Goal: Use online tool/utility

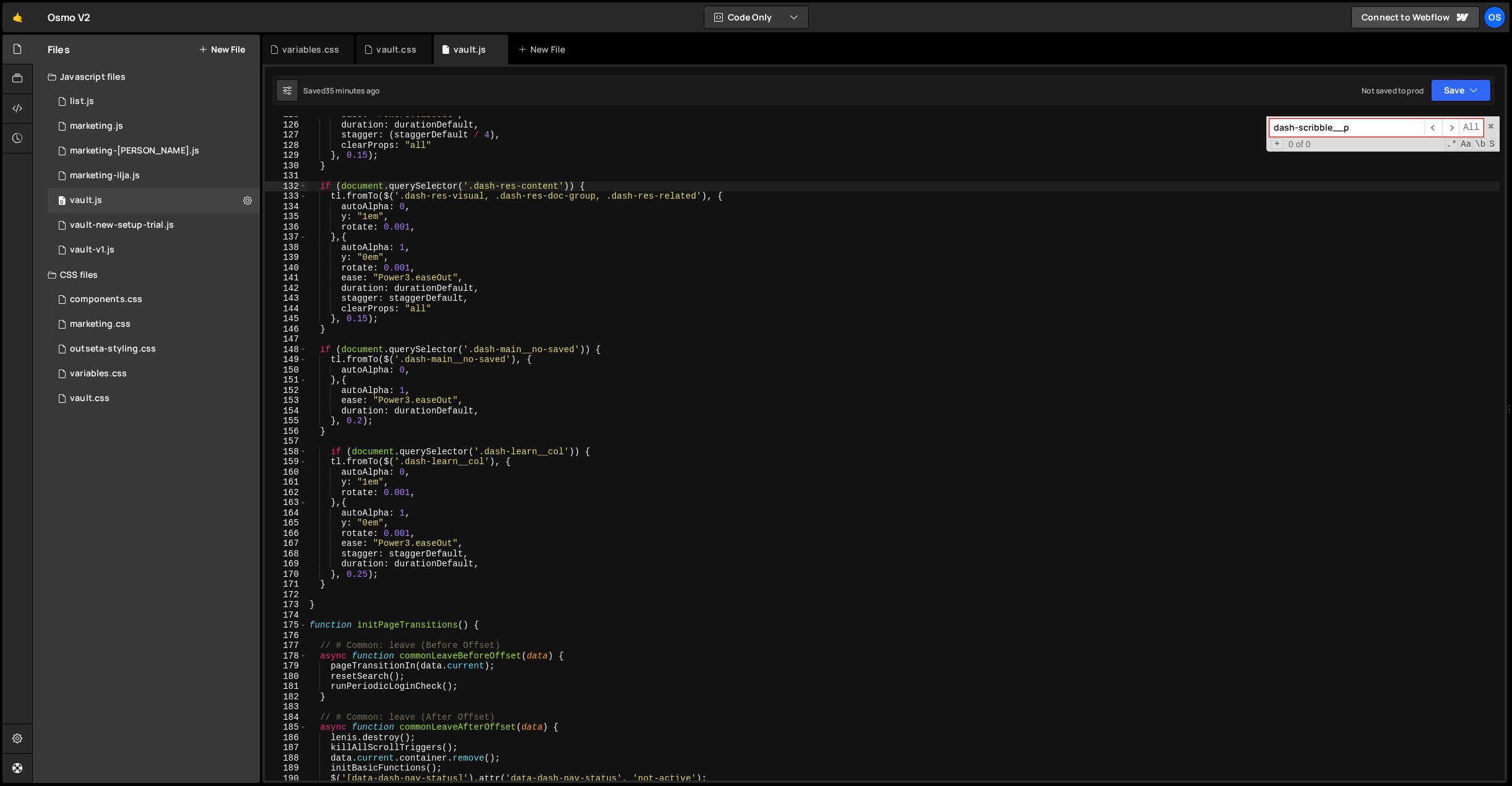
scroll to position [1160, 0]
type input "dash-scribble__p"
click at [302, 51] on div "variables.css" at bounding box center [311, 49] width 57 height 12
type textarea "--duration-default-quarter: 0.2s; /* Quarter of default */"
click at [0, 0] on div "/* CSS Variables [All pages] */ /* ------------------------- Variables - Sizes,…" at bounding box center [0, 0] width 0 height 0
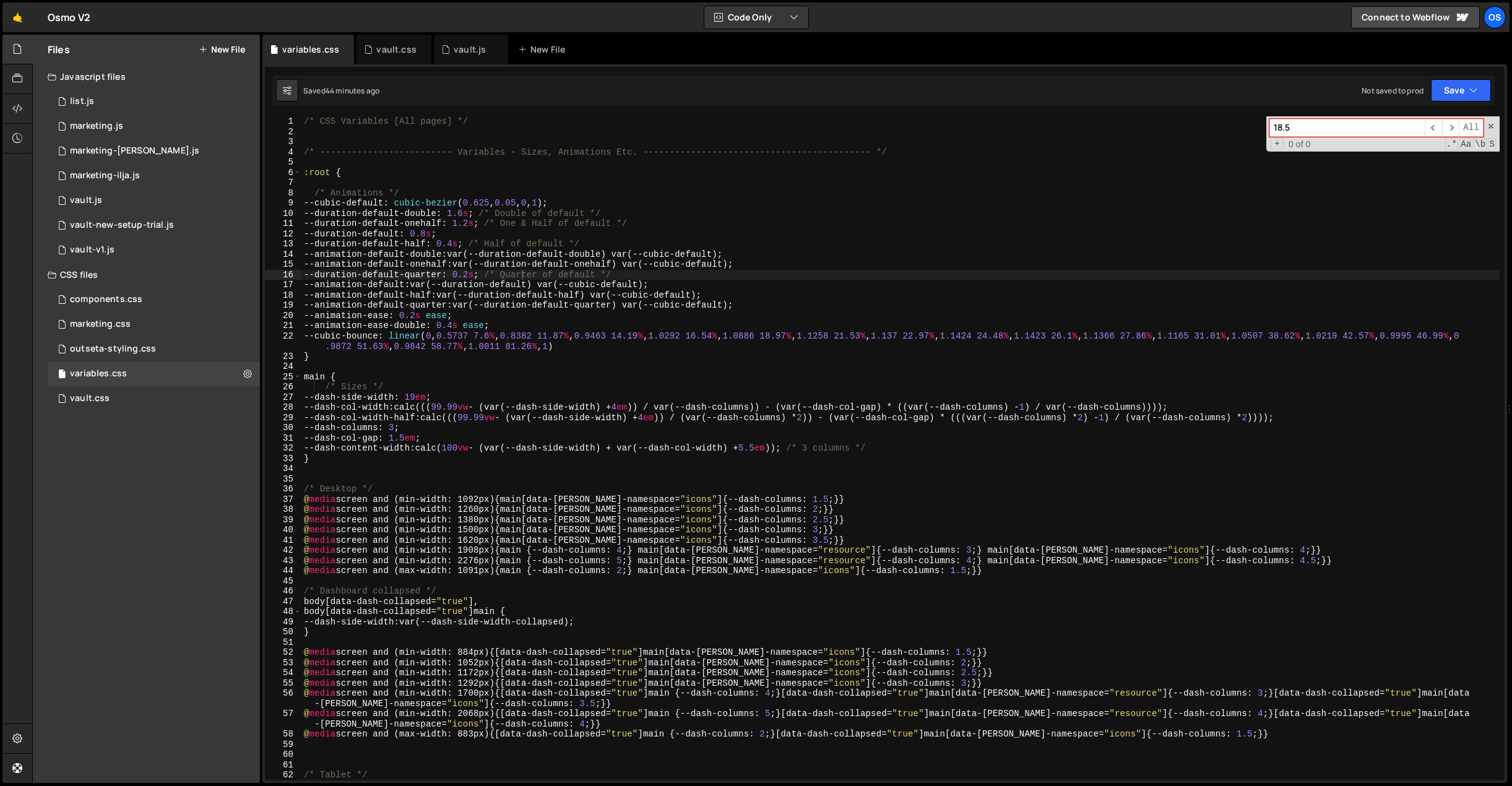
paste input "dash-scribble__p"
type input "dash-scribble__p"
click at [376, 55] on div "vault.css" at bounding box center [396, 49] width 40 height 12
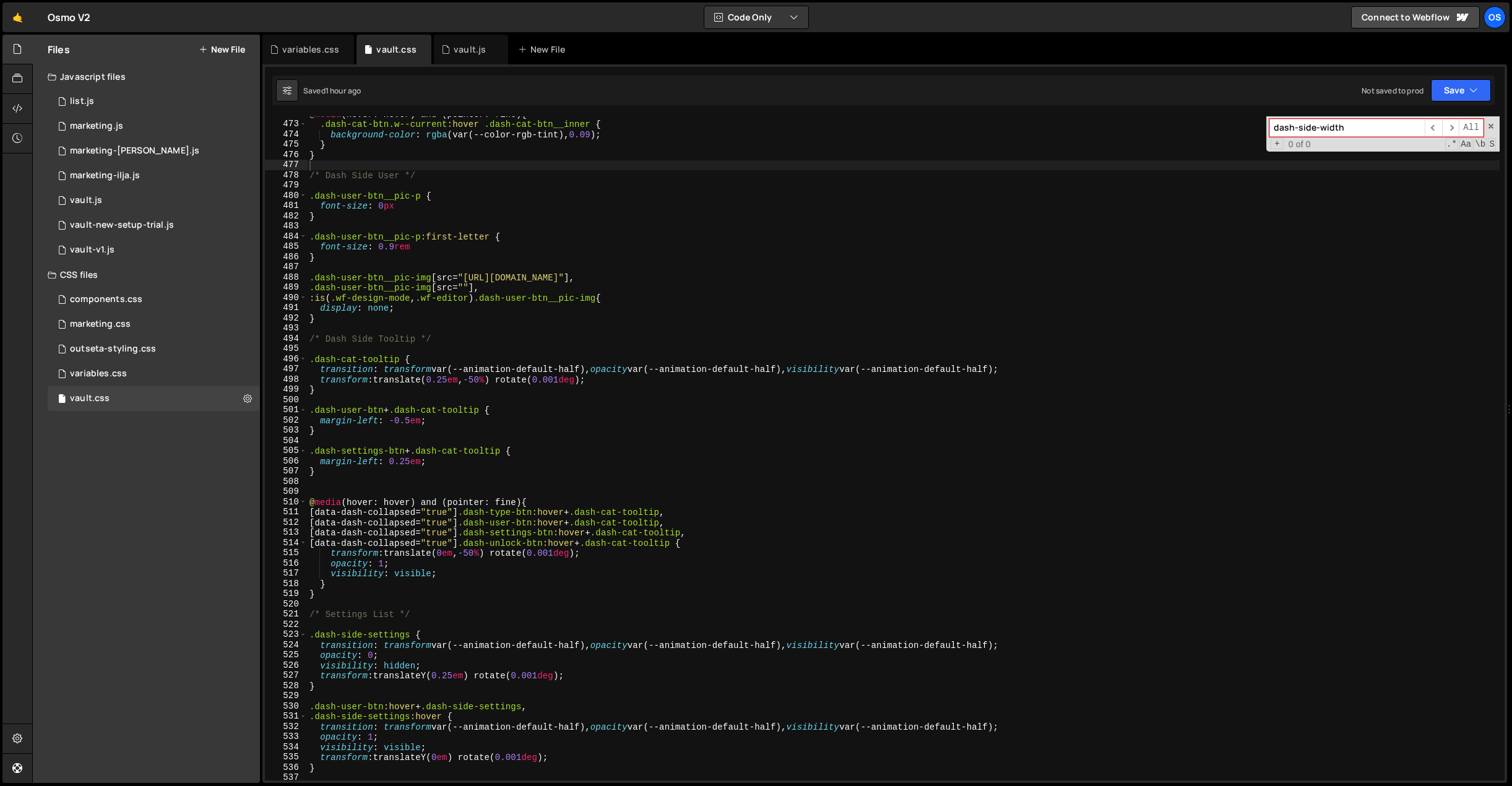
drag, startPoint x: 343, startPoint y: 50, endPoint x: 400, endPoint y: 110, distance: 82.8
click at [0, 0] on icon at bounding box center [0, 0] width 0 height 0
type textarea "font-size: 0px"
click at [510, 204] on div "@ media (hover: hover) and (pointer: fine) { .dash-cat-btn.w--current :hover .d…" at bounding box center [920, 458] width 1227 height 699
paste input "cribble__p"
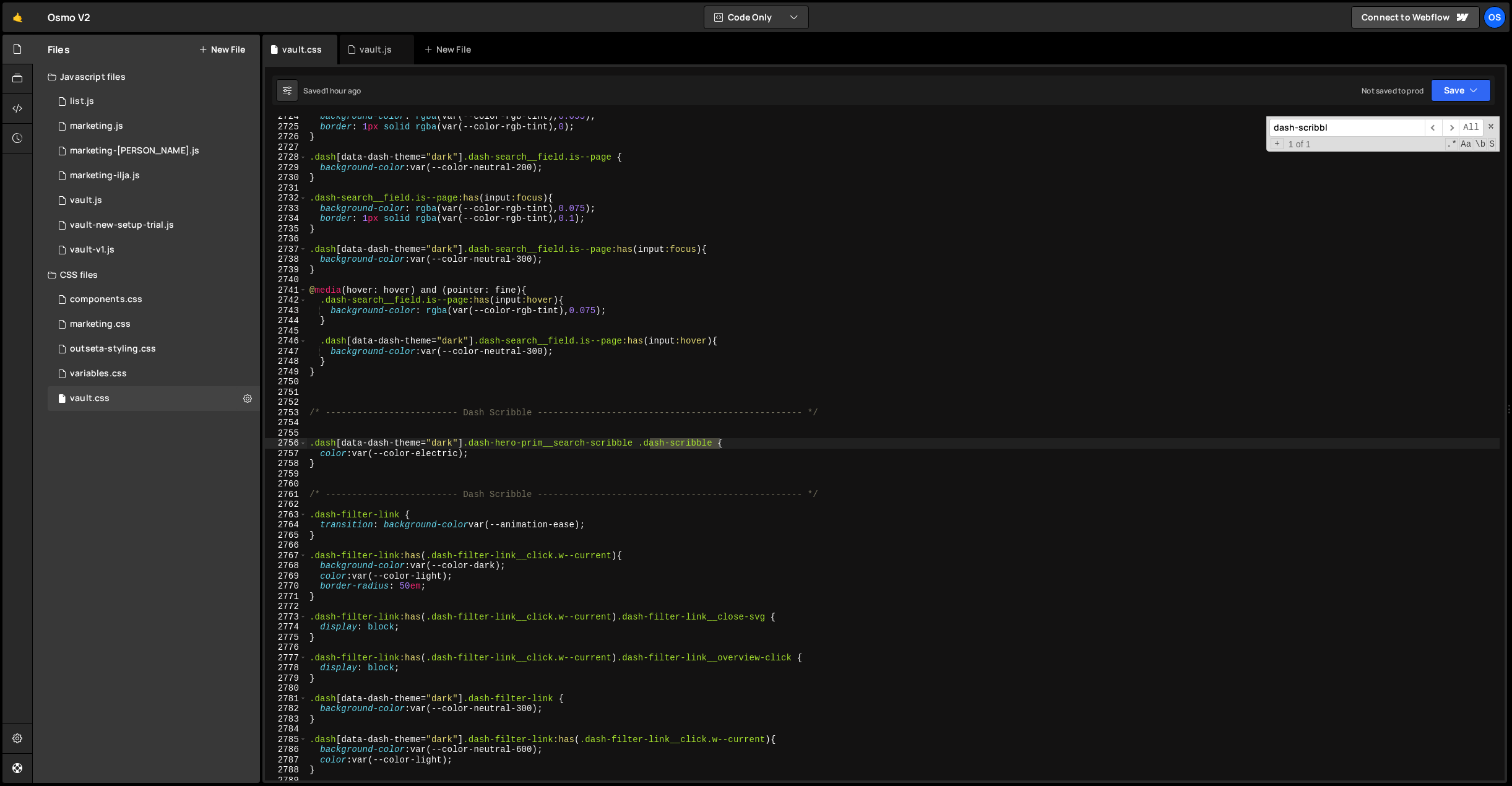
scroll to position [19308, 0]
type input "dash-scribble"
click at [500, 448] on div "background-color : rgba (var(--color-rgb-tint), 0.055 ) ; border : 1 px solid r…" at bounding box center [903, 453] width 1192 height 684
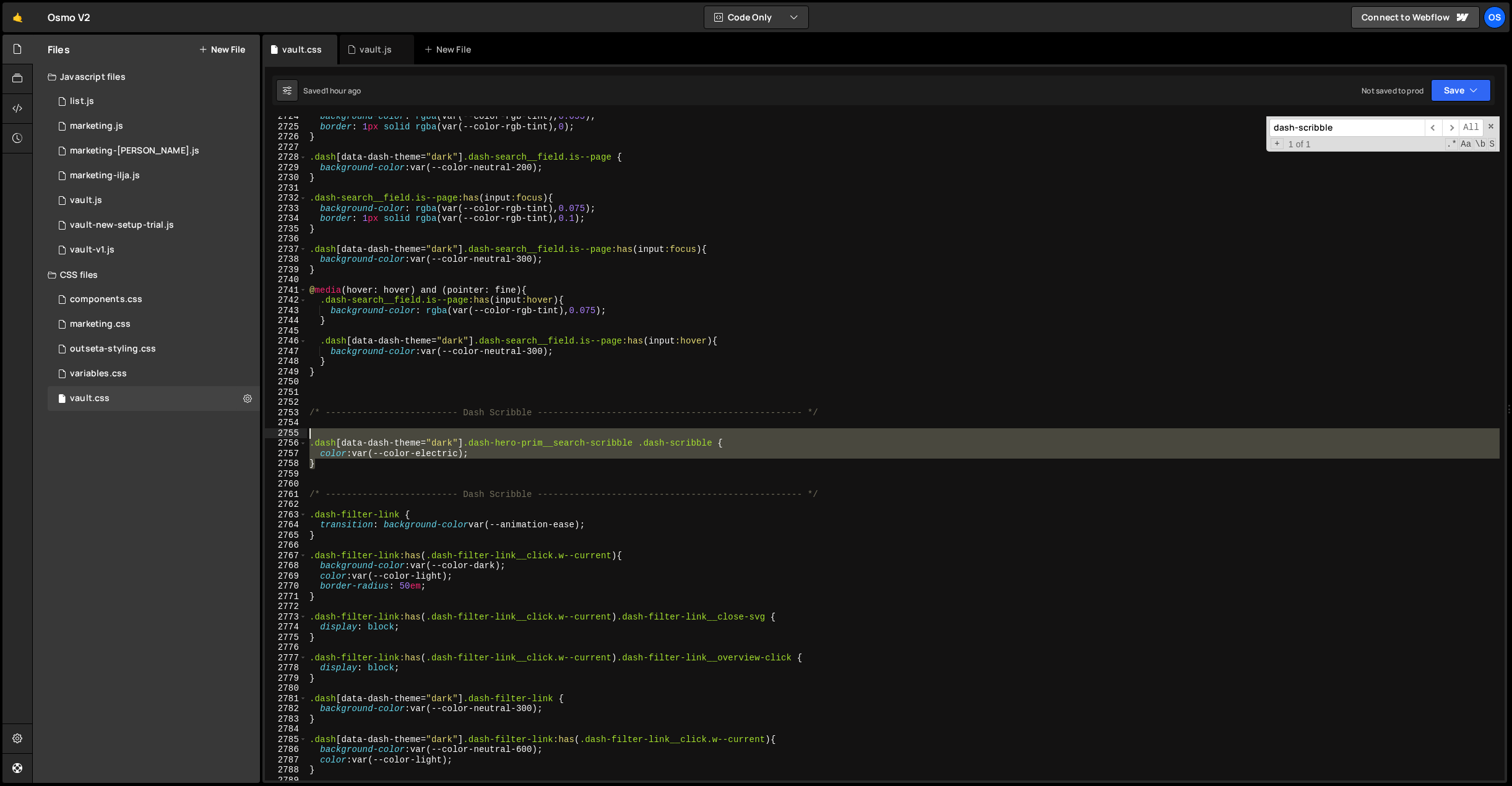
drag, startPoint x: 424, startPoint y: 466, endPoint x: 276, endPoint y: 435, distance: 151.2
click at [276, 435] on div ".dash[data-dash-theme="dark"] .dash-hero-prim__search-scribble .dash-scribble {…" at bounding box center [884, 449] width 1239 height 664
type textarea "}"
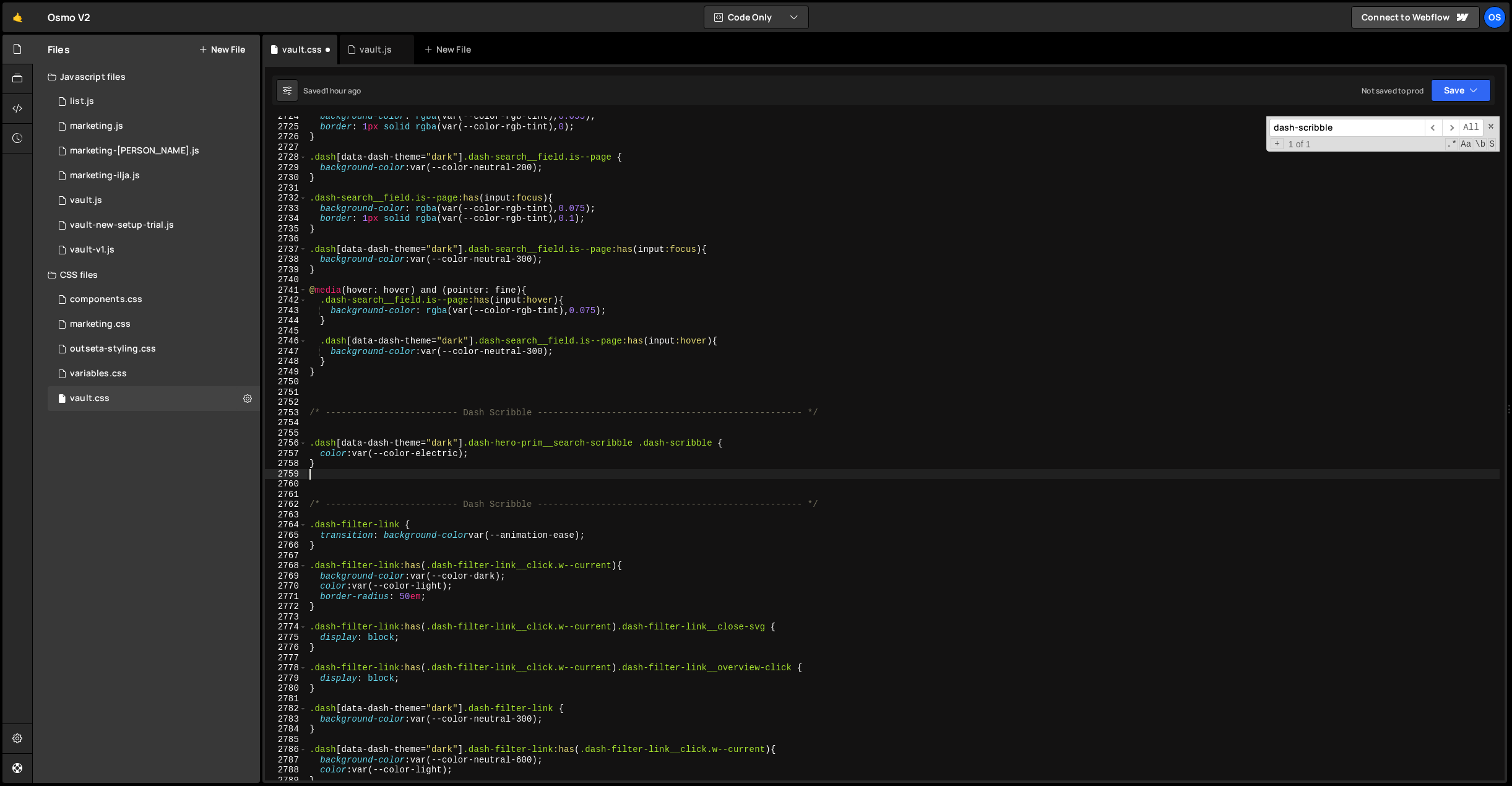
paste textarea "}"
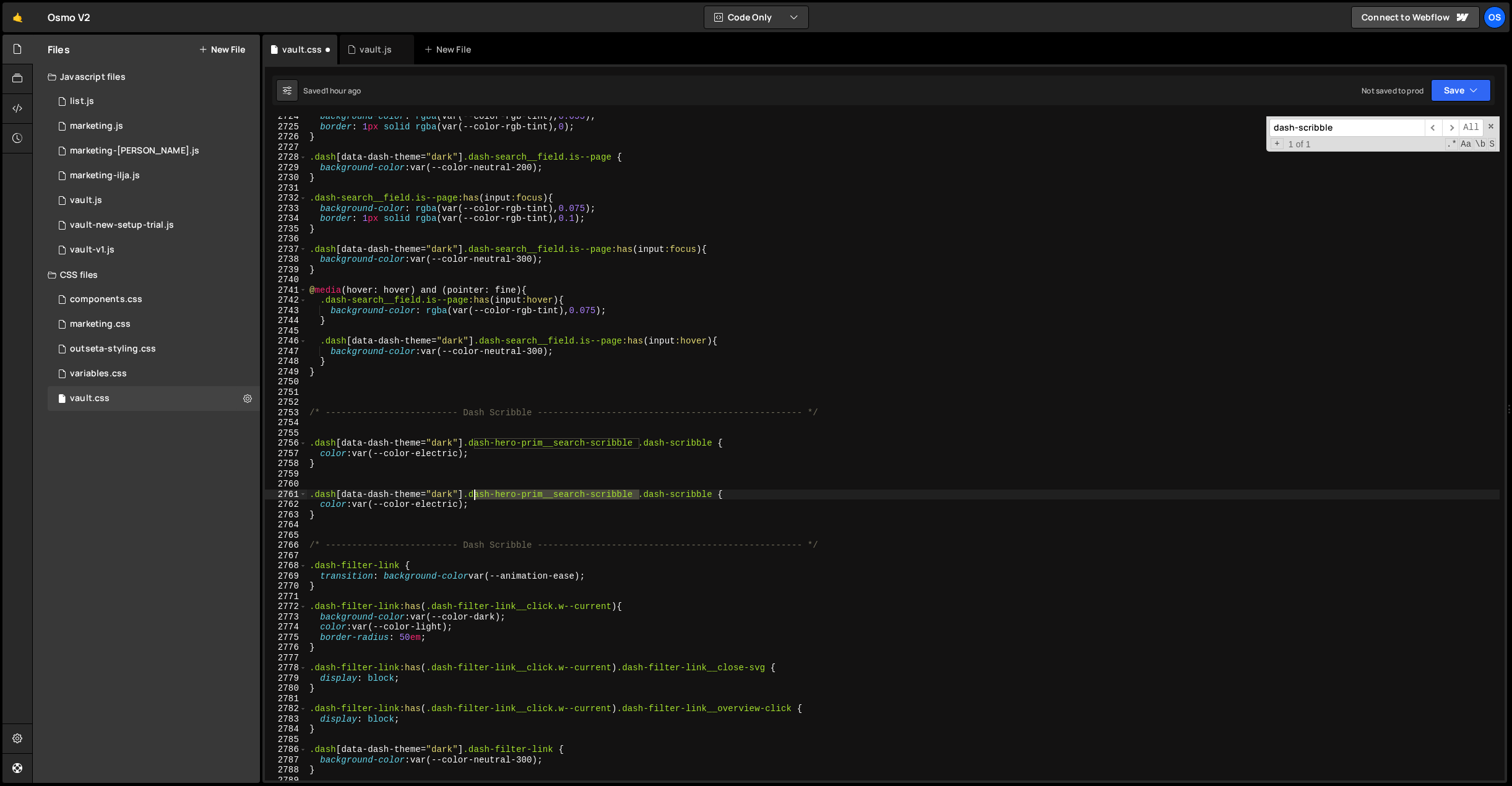
drag, startPoint x: 638, startPoint y: 493, endPoint x: 475, endPoint y: 495, distance: 163.0
click at [475, 495] on div "background-color : rgba (var(--color-rgb-tint), 0.055 ) ; border : 1 px solid r…" at bounding box center [903, 453] width 1192 height 684
paste textarea "learn"
drag, startPoint x: 714, startPoint y: 492, endPoint x: 289, endPoint y: 491, distance: 425.0
click at [289, 491] on div ".dash[data-dash-theme="dark"] .dash-hero-prim__learn-scribble .dash-scribble { …" at bounding box center [884, 449] width 1239 height 664
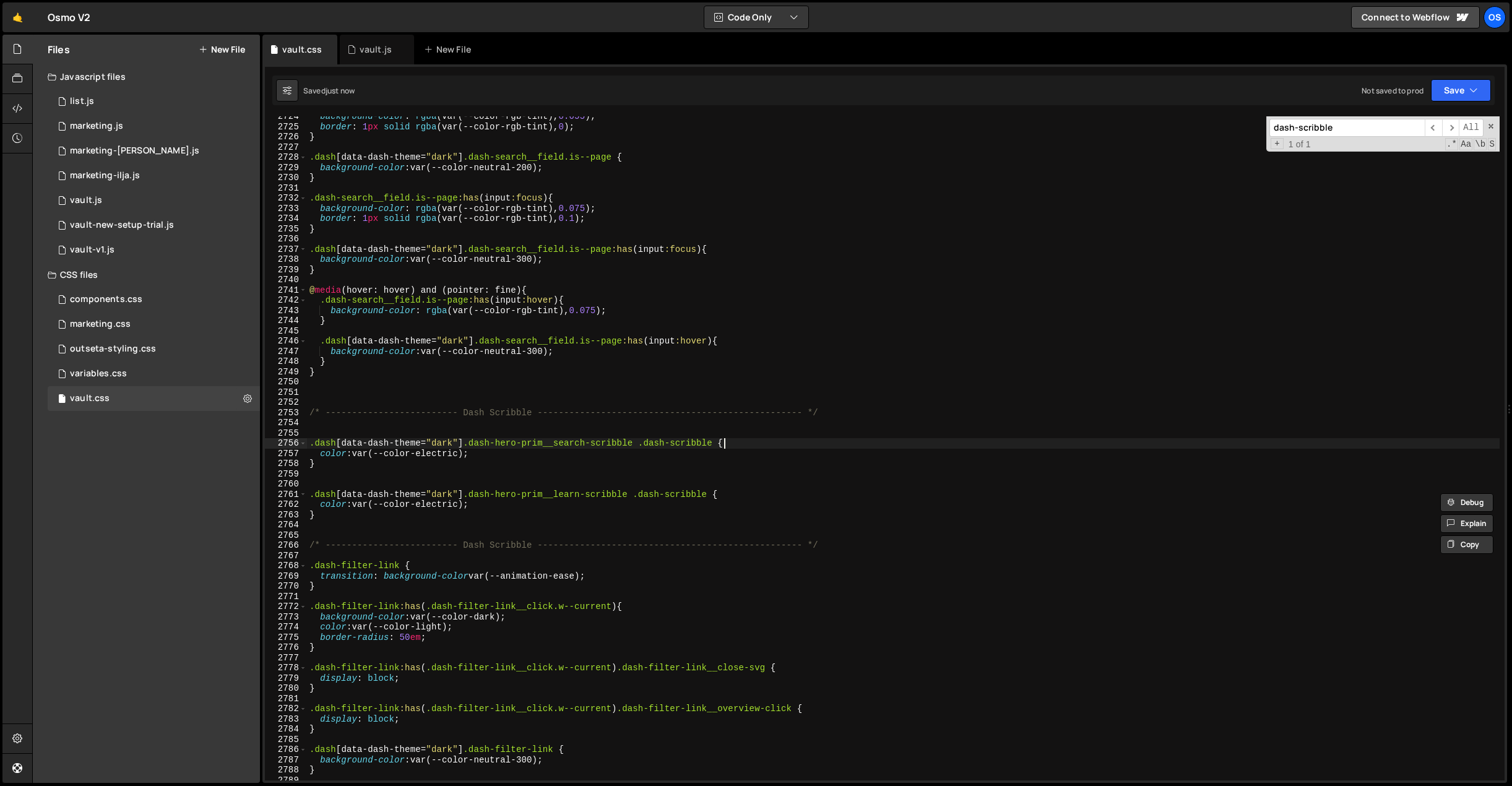
click at [723, 445] on div "background-color : rgba (var(--color-rgb-tint), 0.055 ) ; border : 1 px solid r…" at bounding box center [903, 453] width 1192 height 684
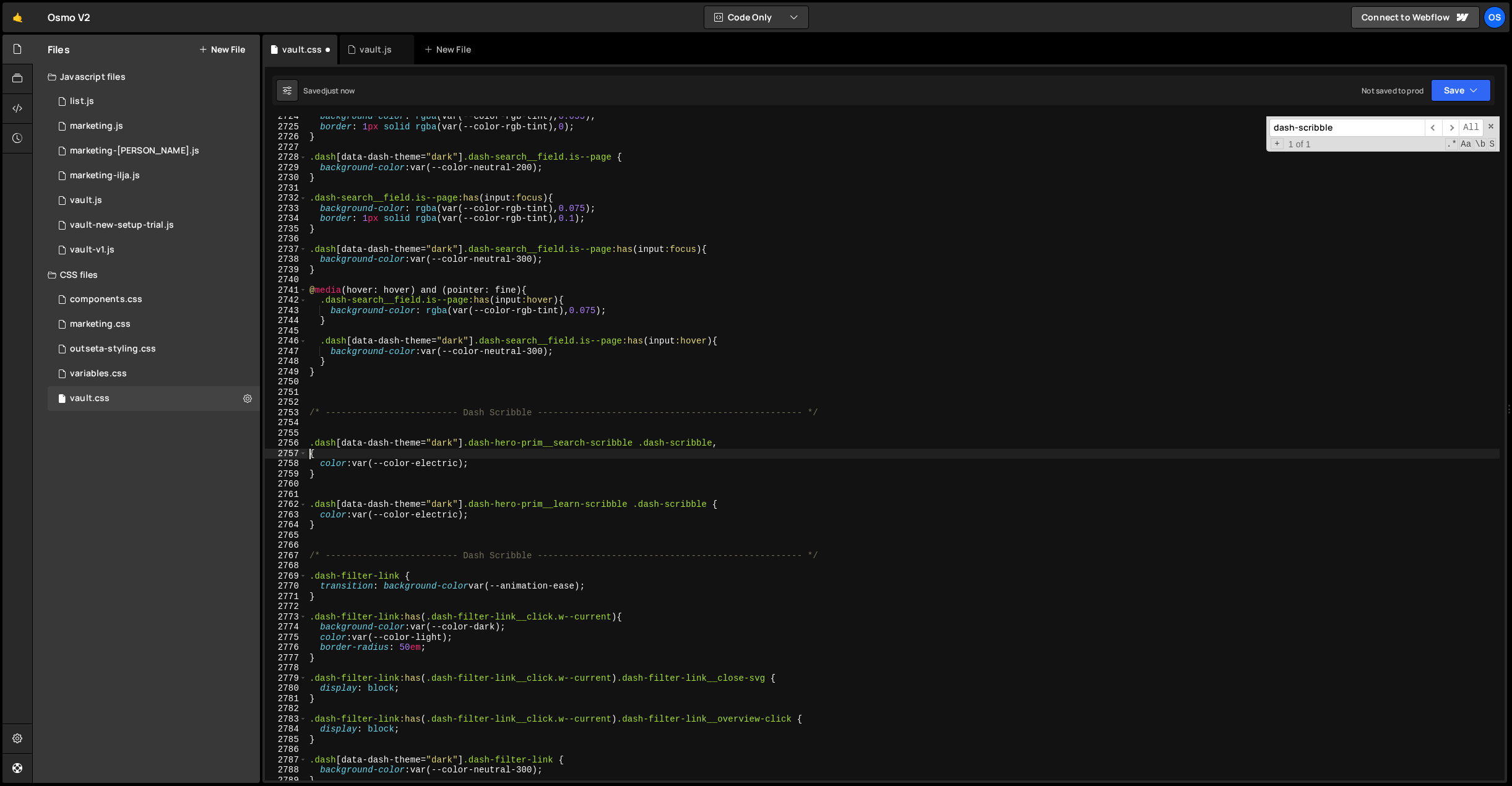
scroll to position [0, 0]
paste textarea ".dash[data-dash-theme="dark"] .dash-hero-prim__learn-scribble .dash-scribble"
drag, startPoint x: 403, startPoint y: 520, endPoint x: 366, endPoint y: 513, distance: 37.7
click at [372, 511] on div "background-color : rgba (var(--color-rgb-tint), 0.055 ) ; border : 1 px solid r…" at bounding box center [903, 453] width 1192 height 684
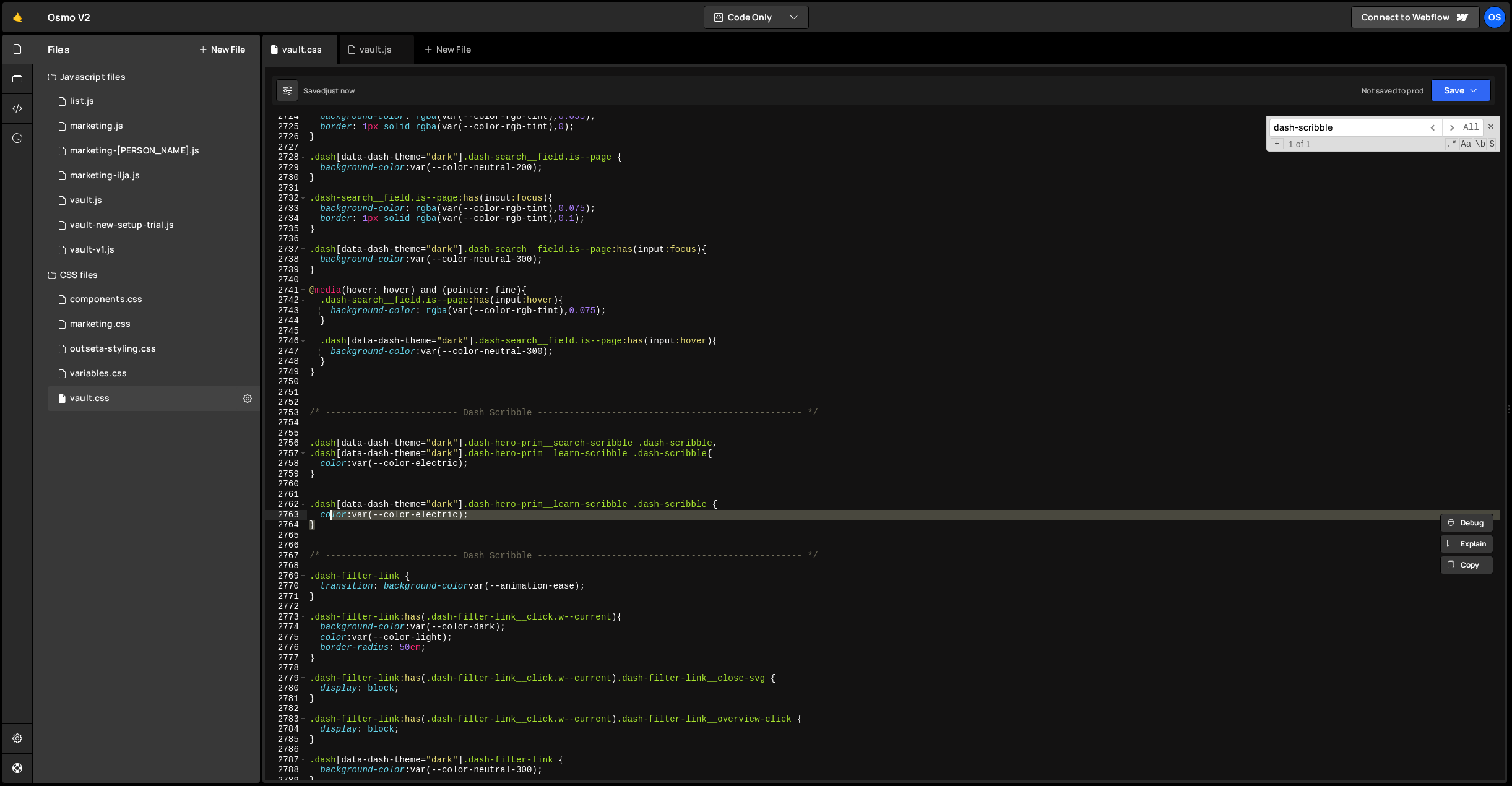
drag, startPoint x: 346, startPoint y: 520, endPoint x: 295, endPoint y: 498, distance: 55.5
click at [295, 498] on div "color: var(--color-electric); } 2724 2725 2726 2727 2728 2729 2730 2731 2732 27…" at bounding box center [884, 449] width 1239 height 664
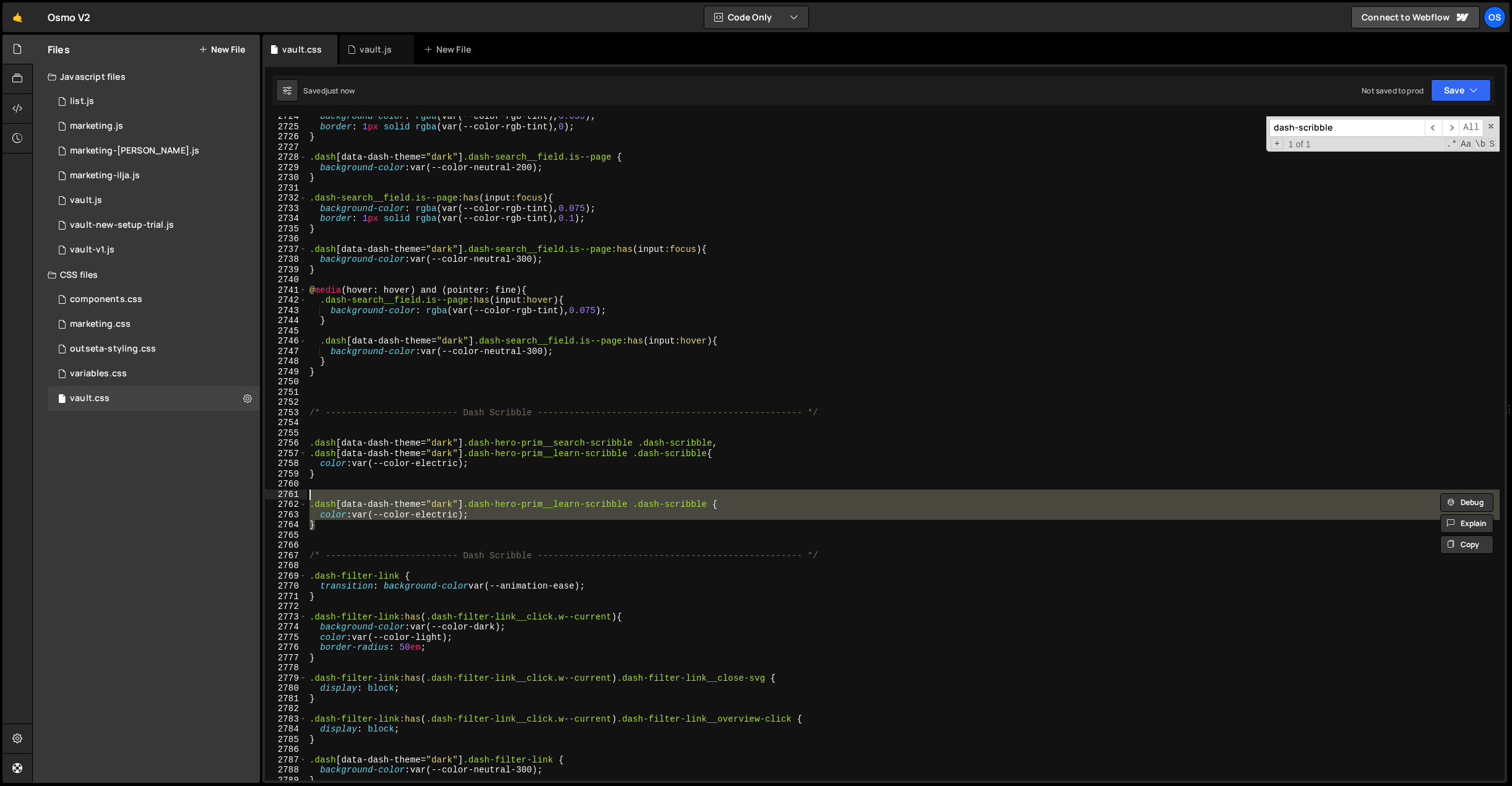
type textarea "]"
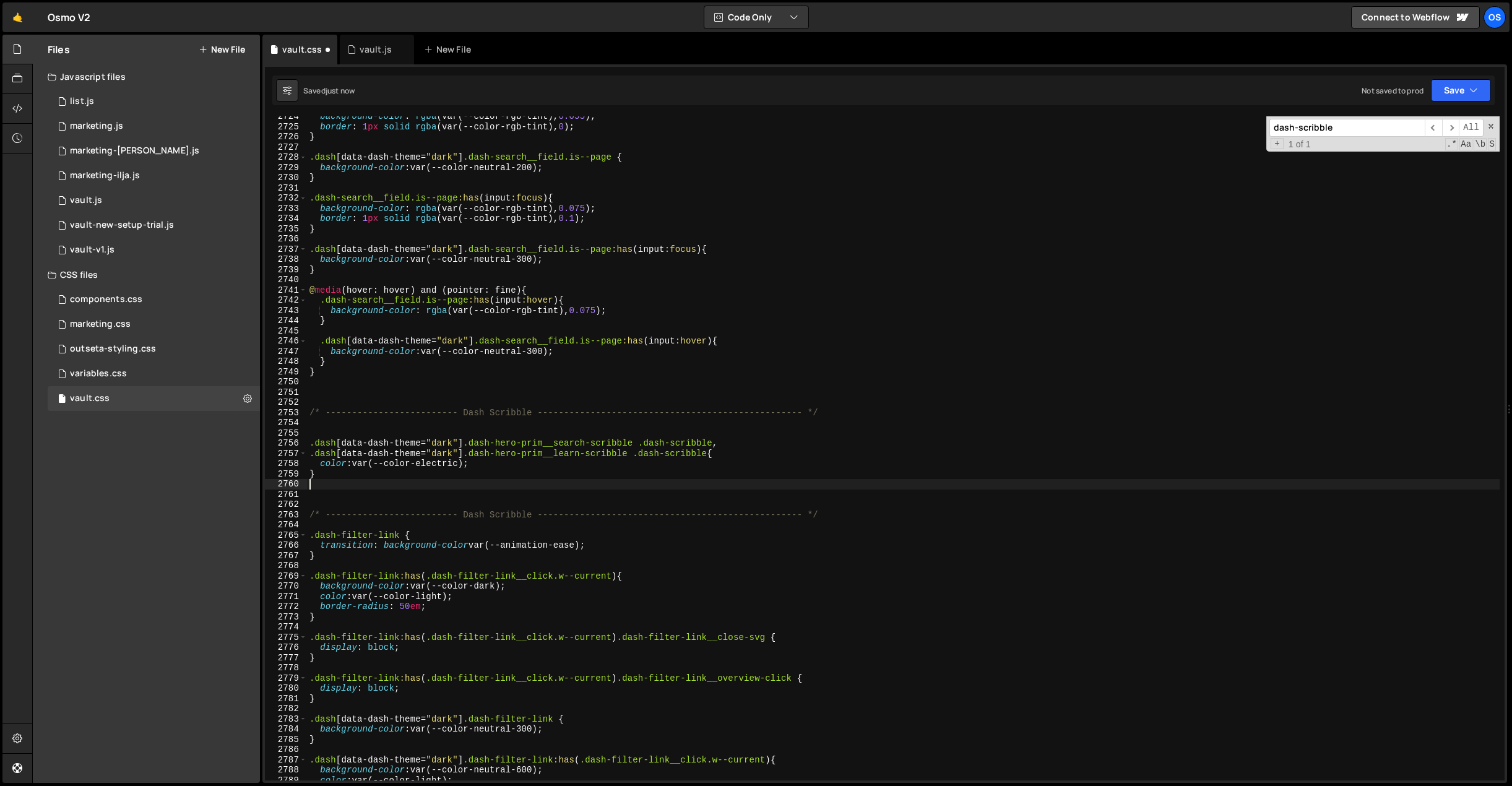
type textarea "}"
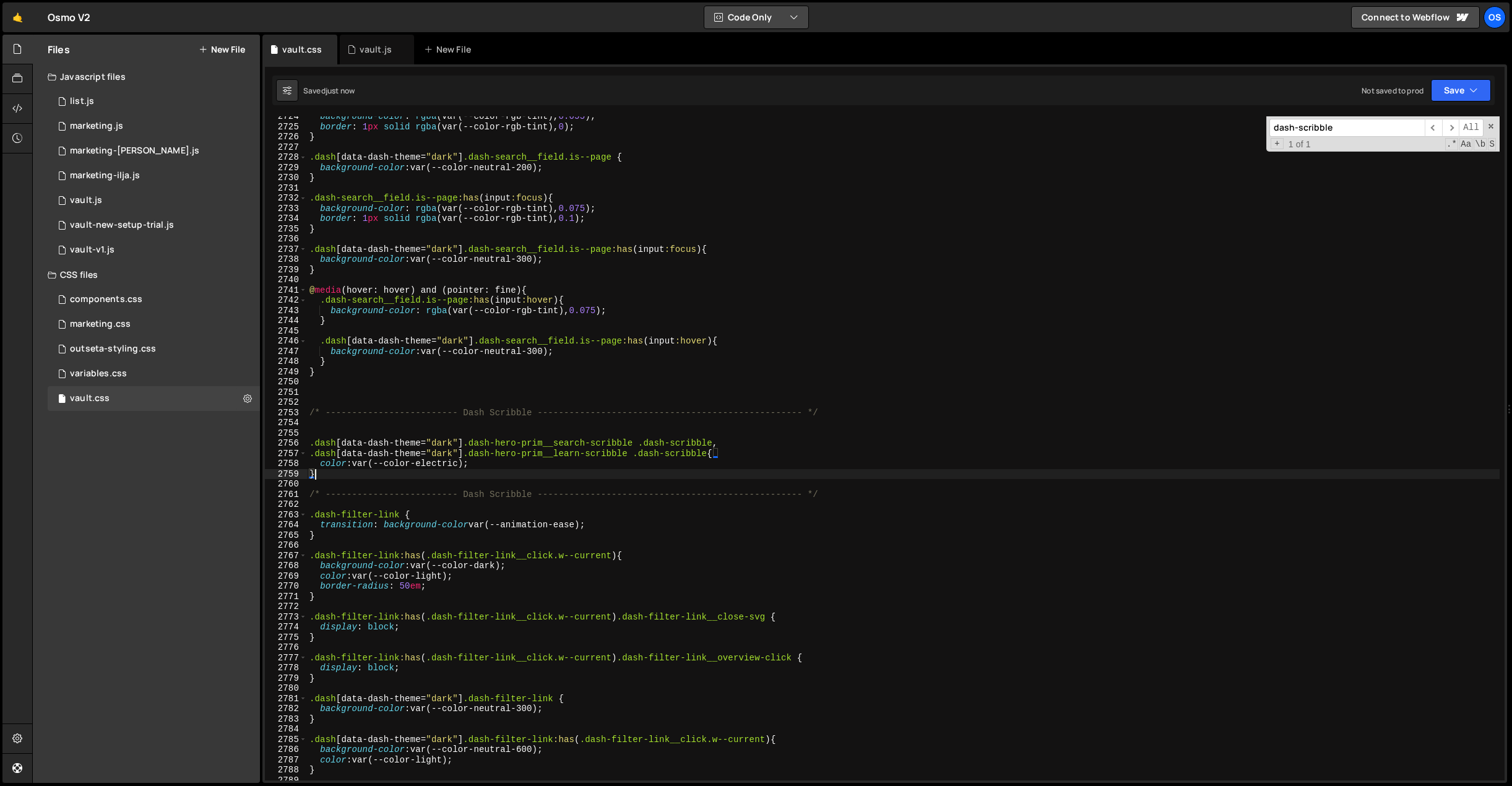
type textarea "}"
